Goal: Task Accomplishment & Management: Use online tool/utility

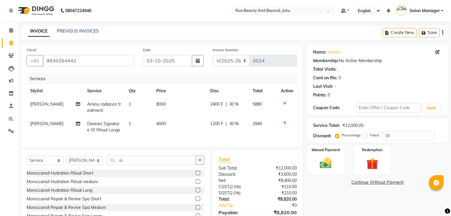
select select "8774"
select select "service"
select select "92113"
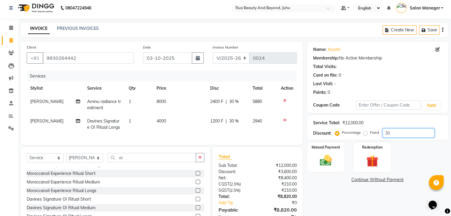
scroll to position [2, 0]
click at [442, 31] on icon "button" at bounding box center [442, 30] width 1 height 0
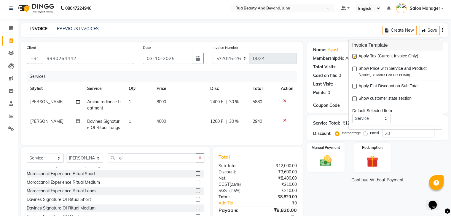
click at [354, 57] on label at bounding box center [354, 56] width 4 height 4
click at [354, 57] on input "checkbox" at bounding box center [354, 57] width 4 height 4
checkbox input "false"
click at [328, 31] on div "INVOICE PREVIOUS INVOICES Create New Save" at bounding box center [234, 30] width 427 height 14
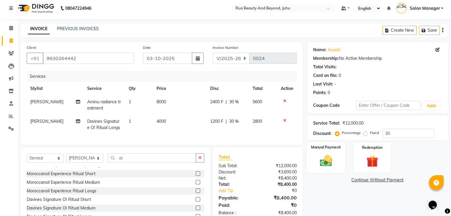
click at [331, 155] on img at bounding box center [326, 161] width 20 height 14
click at [385, 179] on span "CUSTOM" at bounding box center [388, 180] width 17 height 7
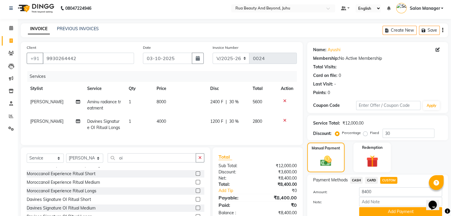
scroll to position [35, 0]
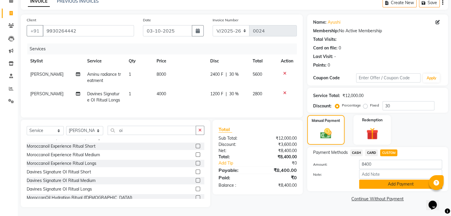
click at [384, 180] on button "Add Payment" at bounding box center [400, 184] width 83 height 9
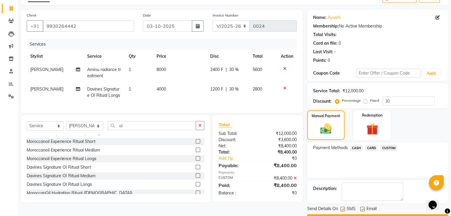
scroll to position [51, 0]
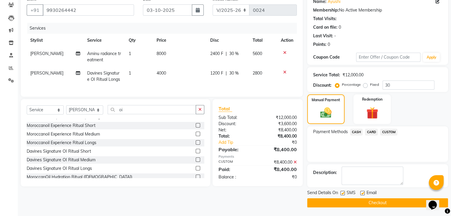
click at [375, 204] on button "Checkout" at bounding box center [377, 203] width 141 height 9
